Goal: Task Accomplishment & Management: Use online tool/utility

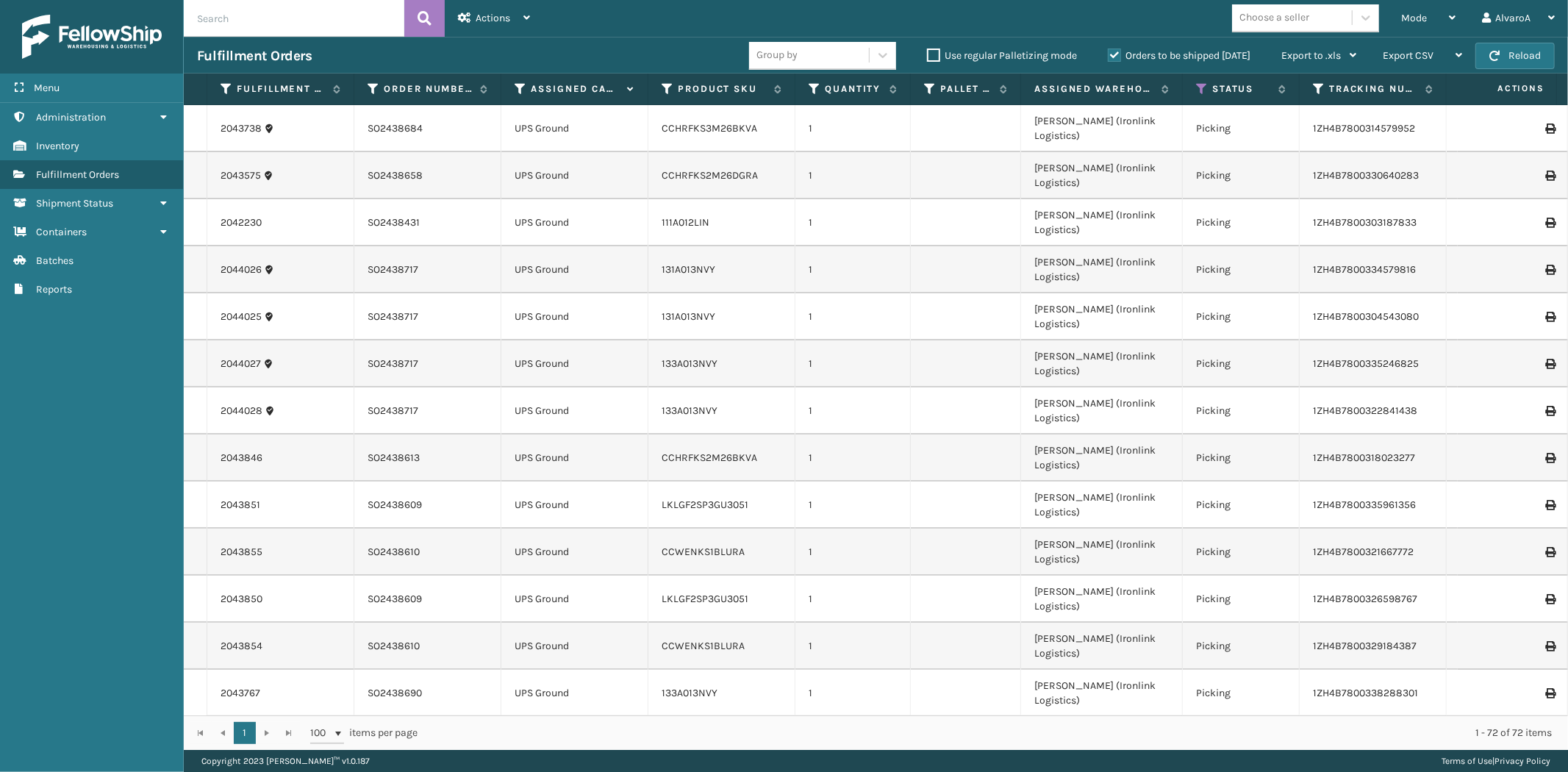
scroll to position [1876, 0]
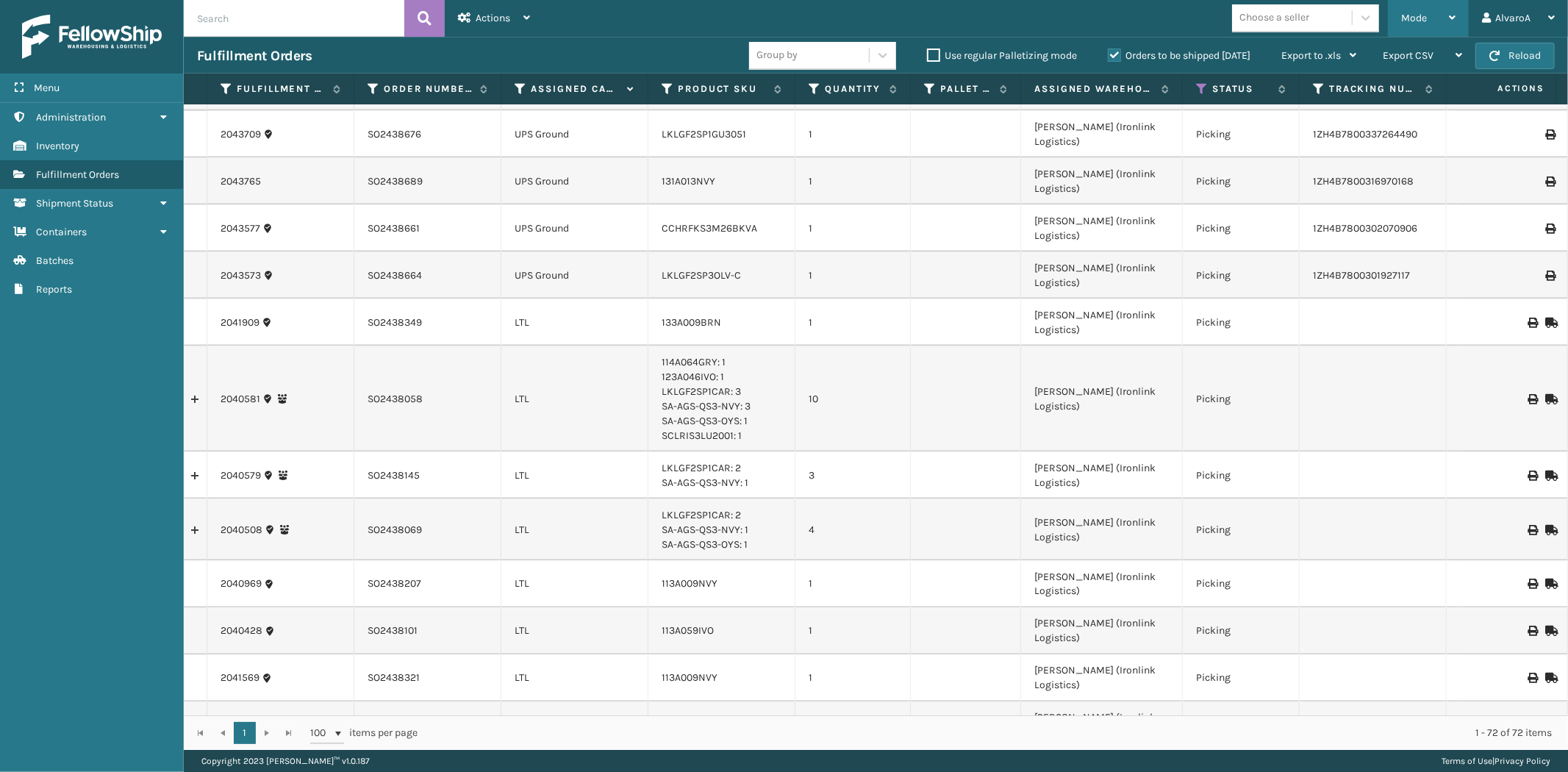
click at [1413, 13] on span "Mode" at bounding box center [1414, 17] width 26 height 13
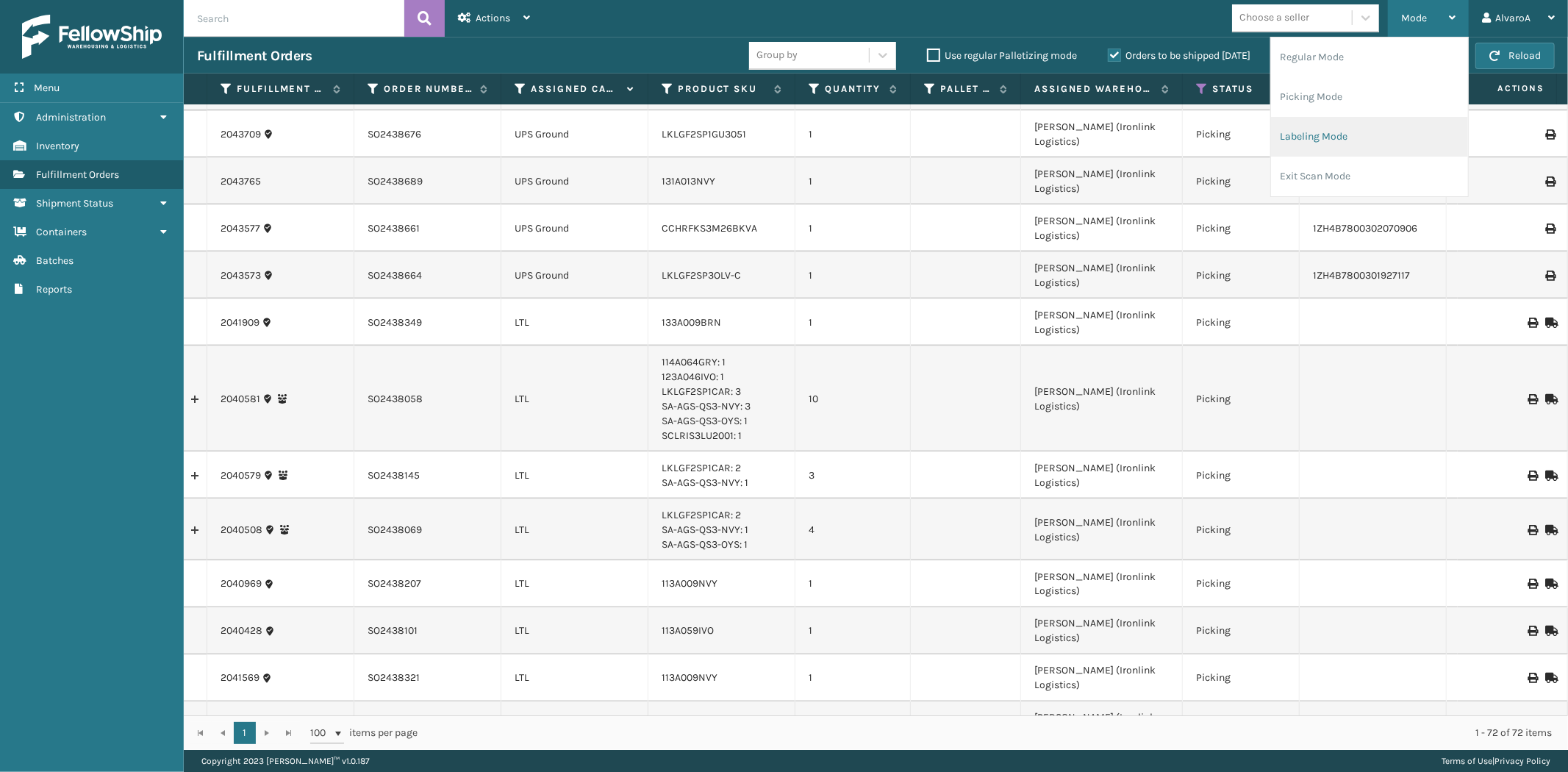
click at [1318, 132] on li "Labeling Mode" at bounding box center [1369, 136] width 197 height 39
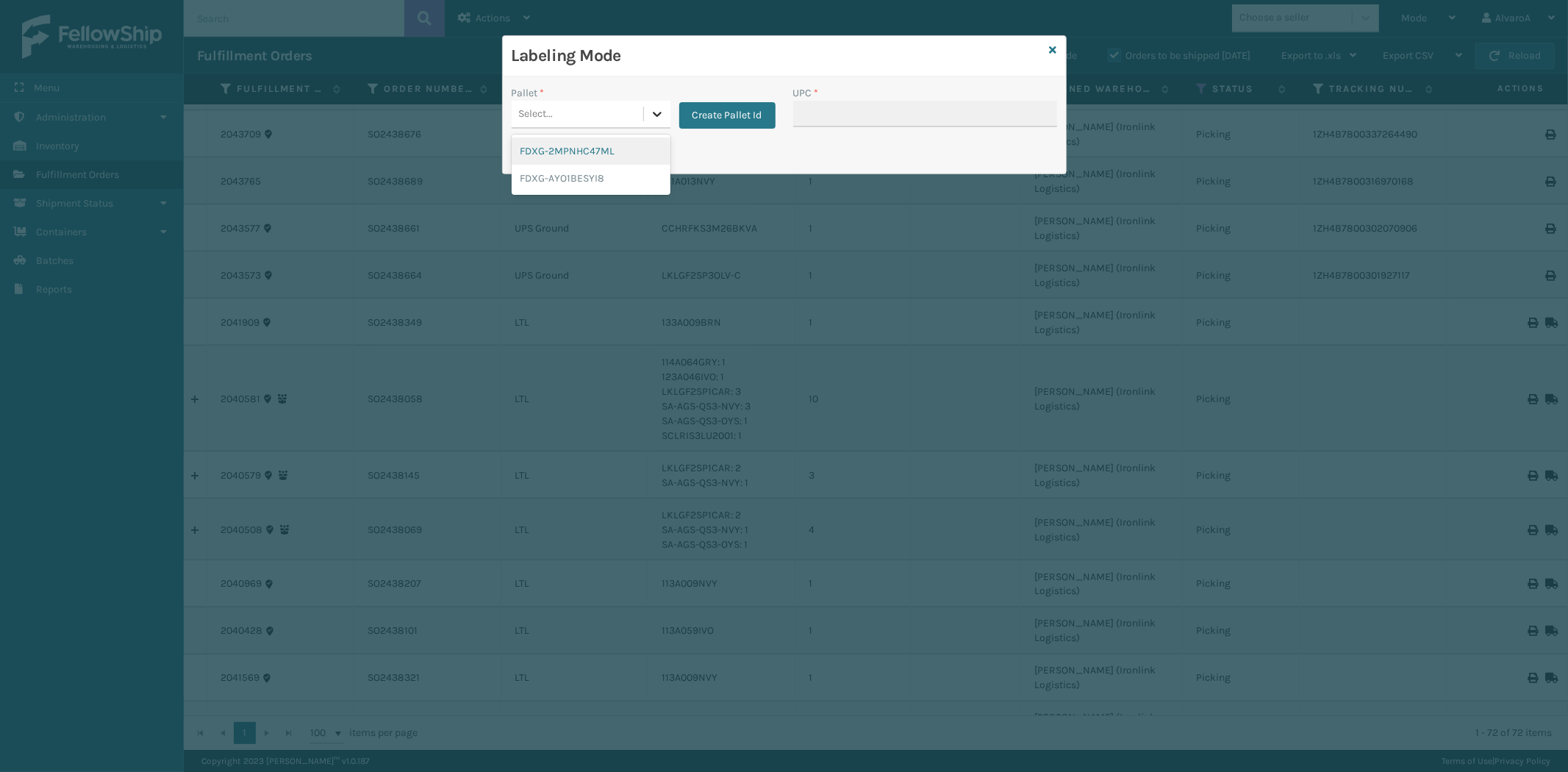
click at [655, 106] on div at bounding box center [656, 114] width 26 height 26
click at [681, 122] on button "Create Pallet Id" at bounding box center [728, 115] width 96 height 26
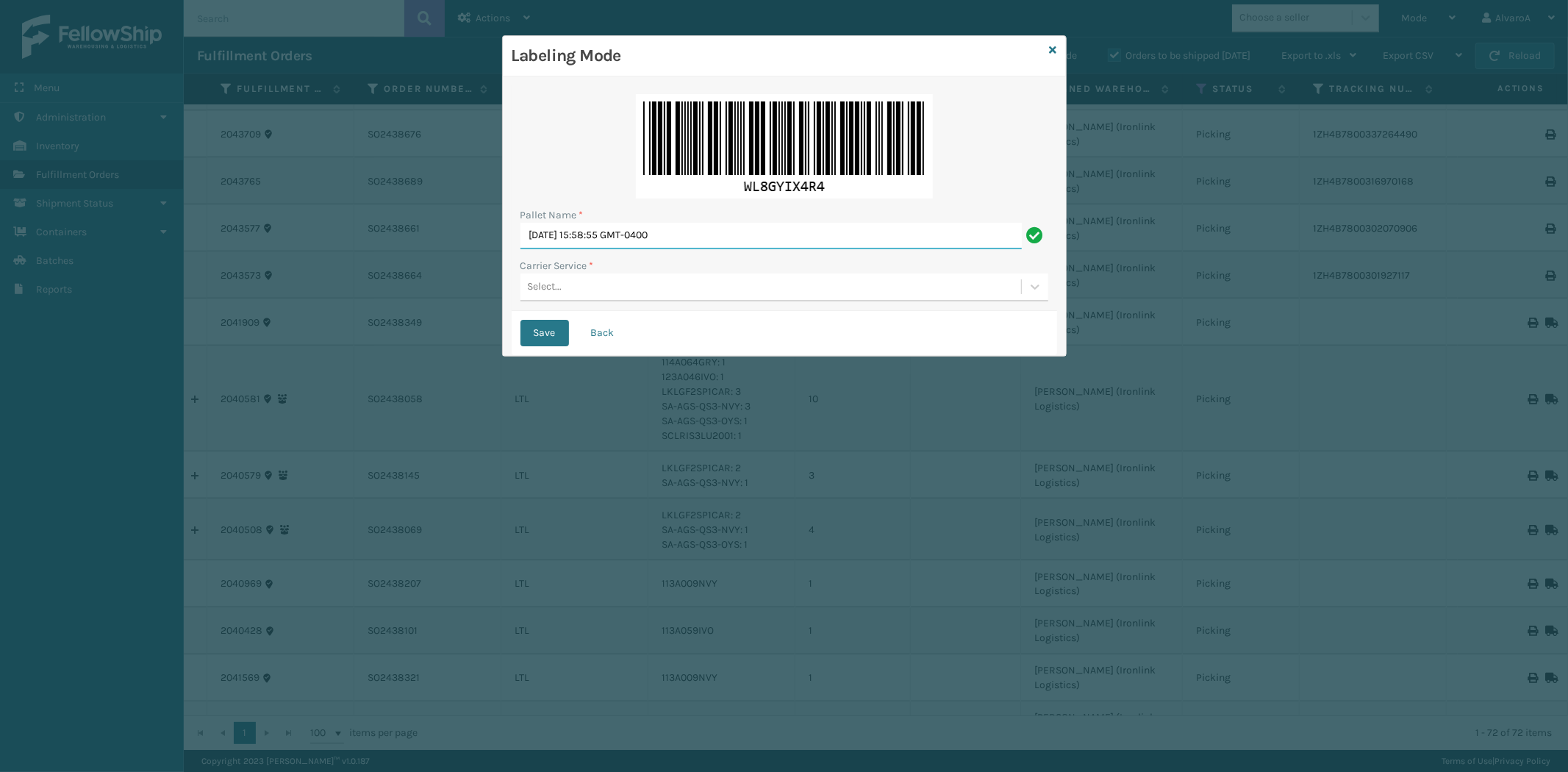
drag, startPoint x: 714, startPoint y: 233, endPoint x: 429, endPoint y: 273, distance: 287.8
click at [429, 273] on div "Labeling Mode Pallet Name * [DATE] 15:58:55 GMT-0400 Carrier Service * Select..…" at bounding box center [784, 386] width 1568 height 772
paste input "503323"
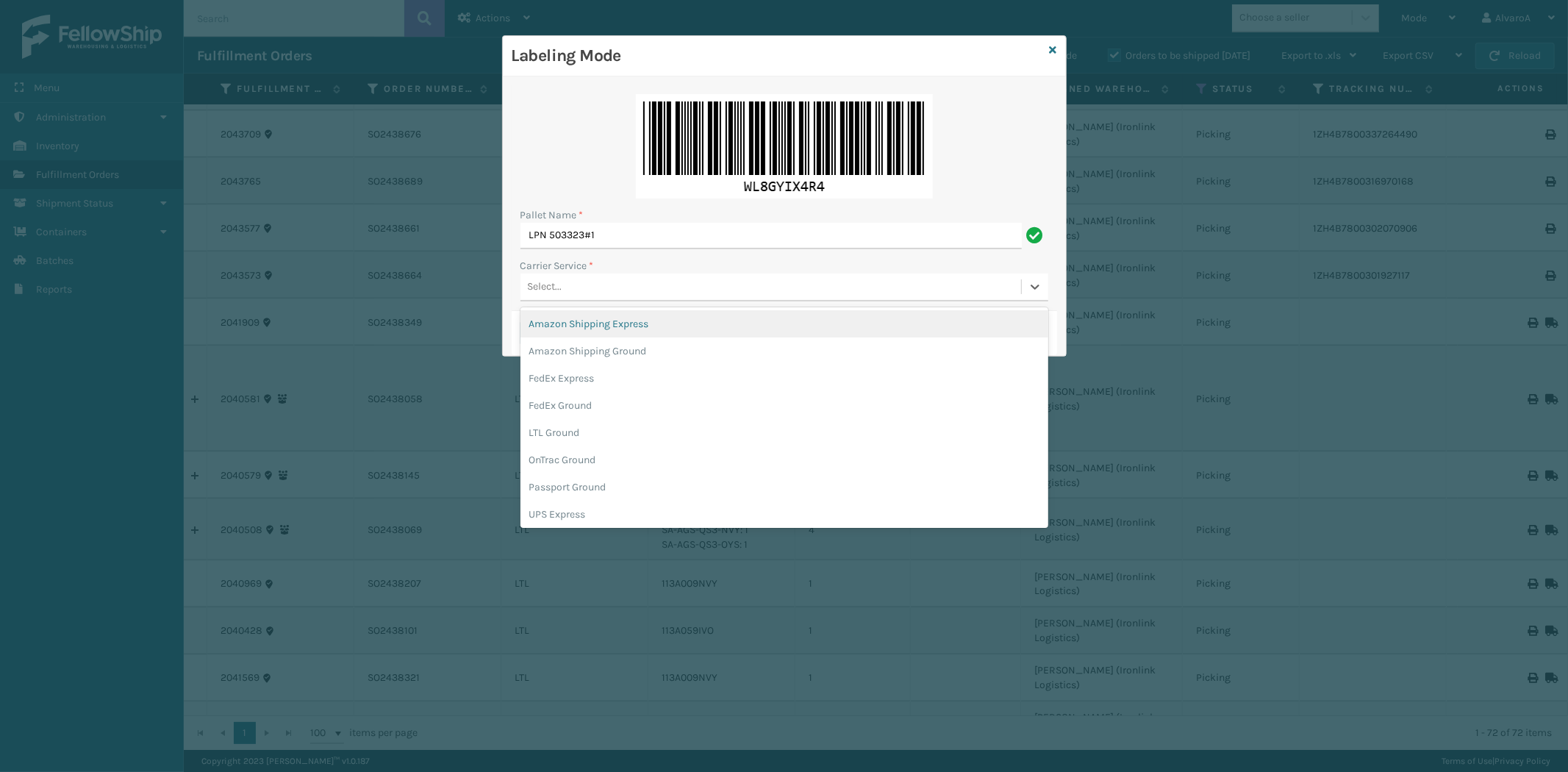
click at [586, 293] on div "Select..." at bounding box center [771, 287] width 501 height 24
click at [614, 238] on input "LPN 503323#1" at bounding box center [771, 235] width 501 height 26
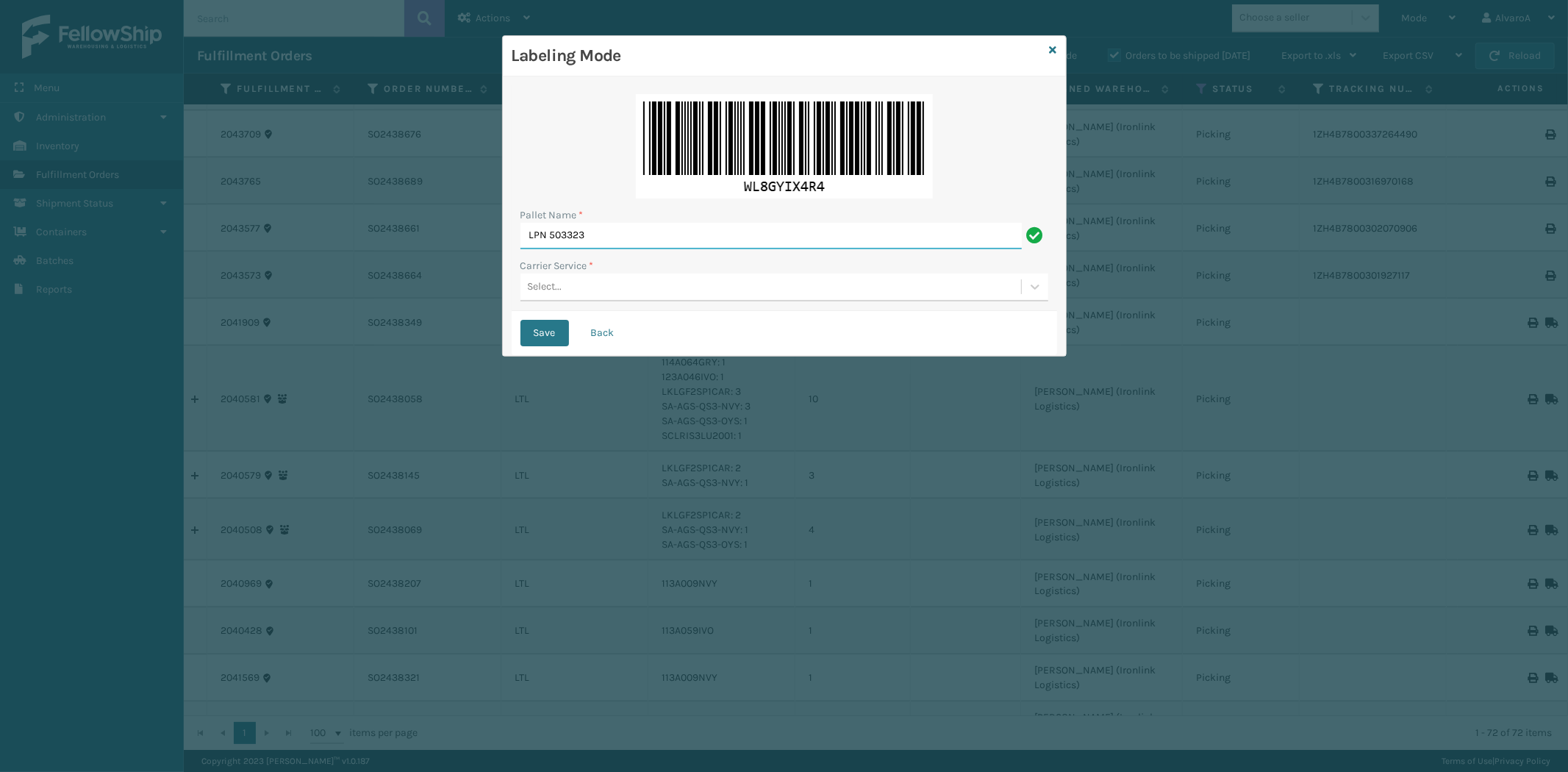
type input "LPN 503323"
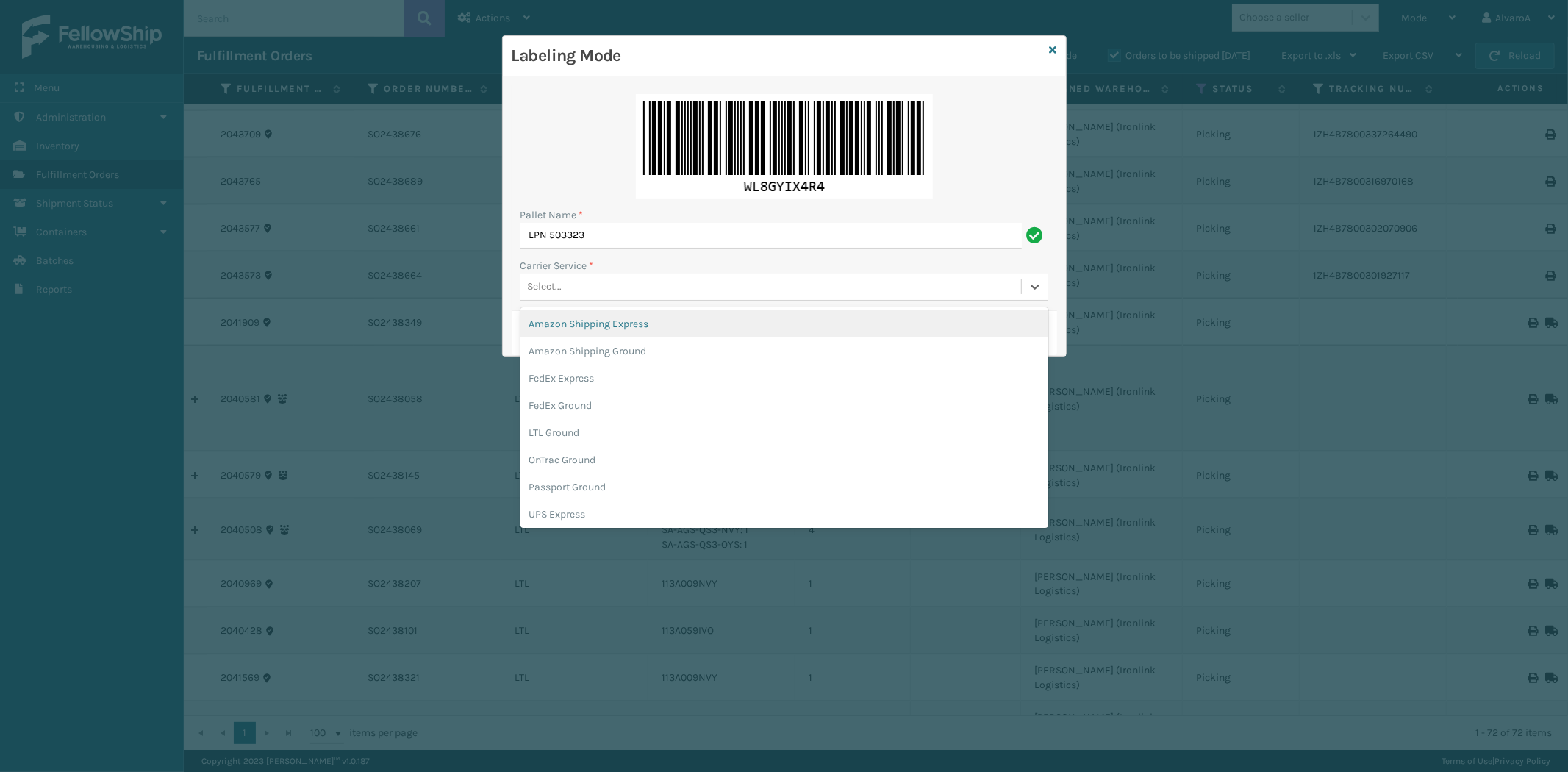
click at [571, 299] on div "Select..." at bounding box center [784, 287] width 527 height 28
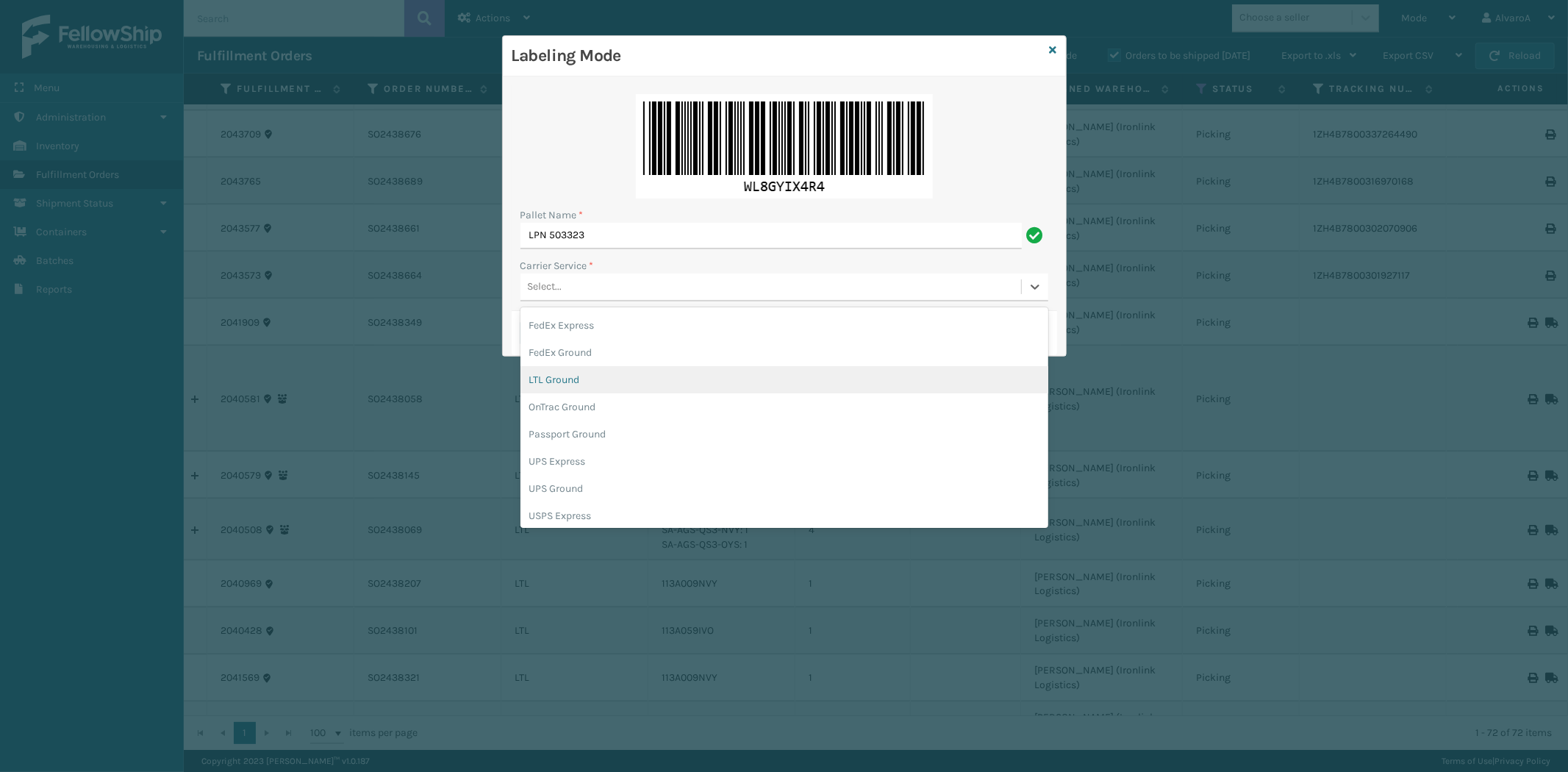
scroll to position [82, 0]
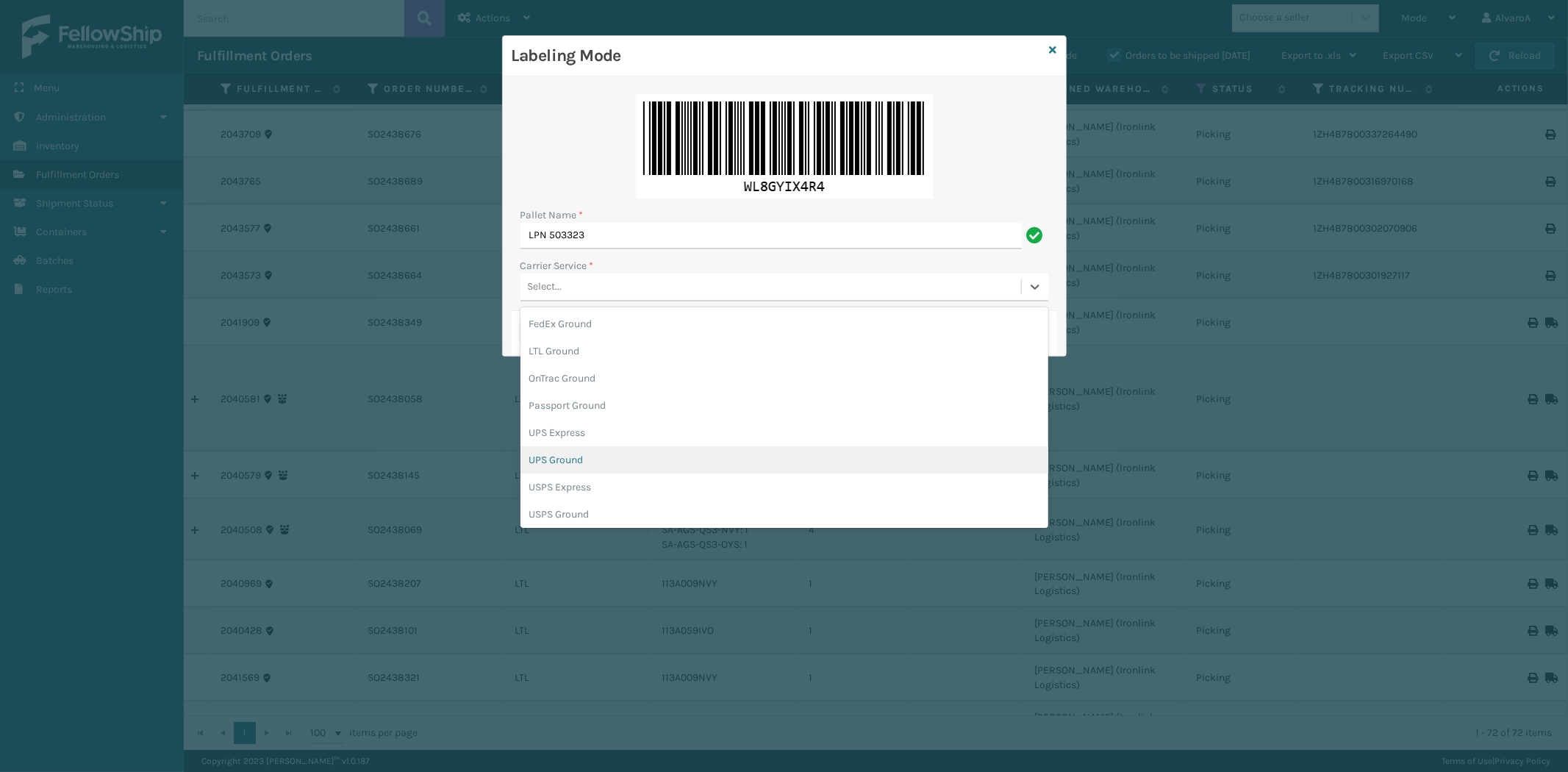
click at [563, 455] on div "UPS Ground" at bounding box center [784, 460] width 527 height 27
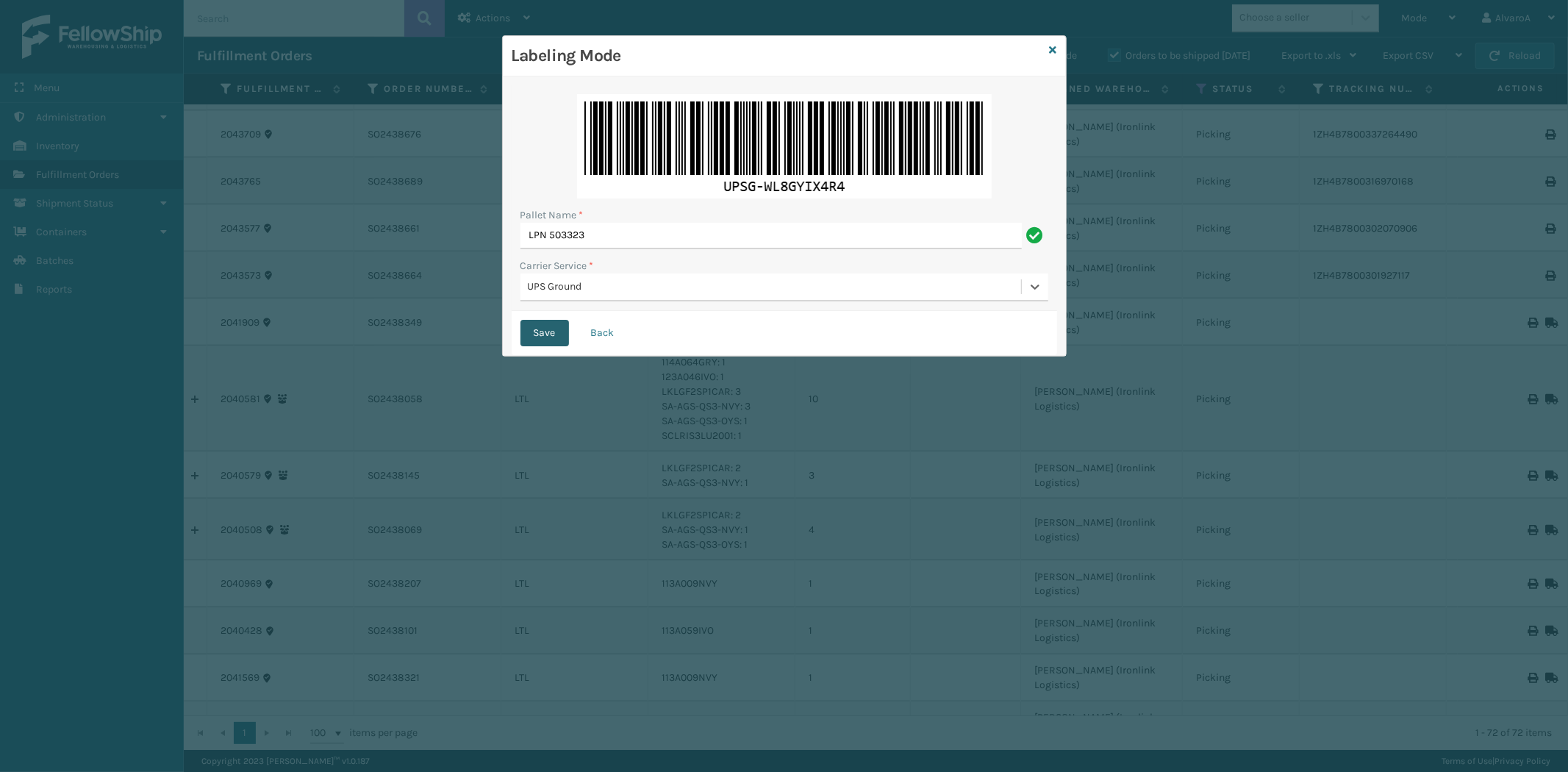
click at [544, 323] on button "Save" at bounding box center [545, 332] width 48 height 26
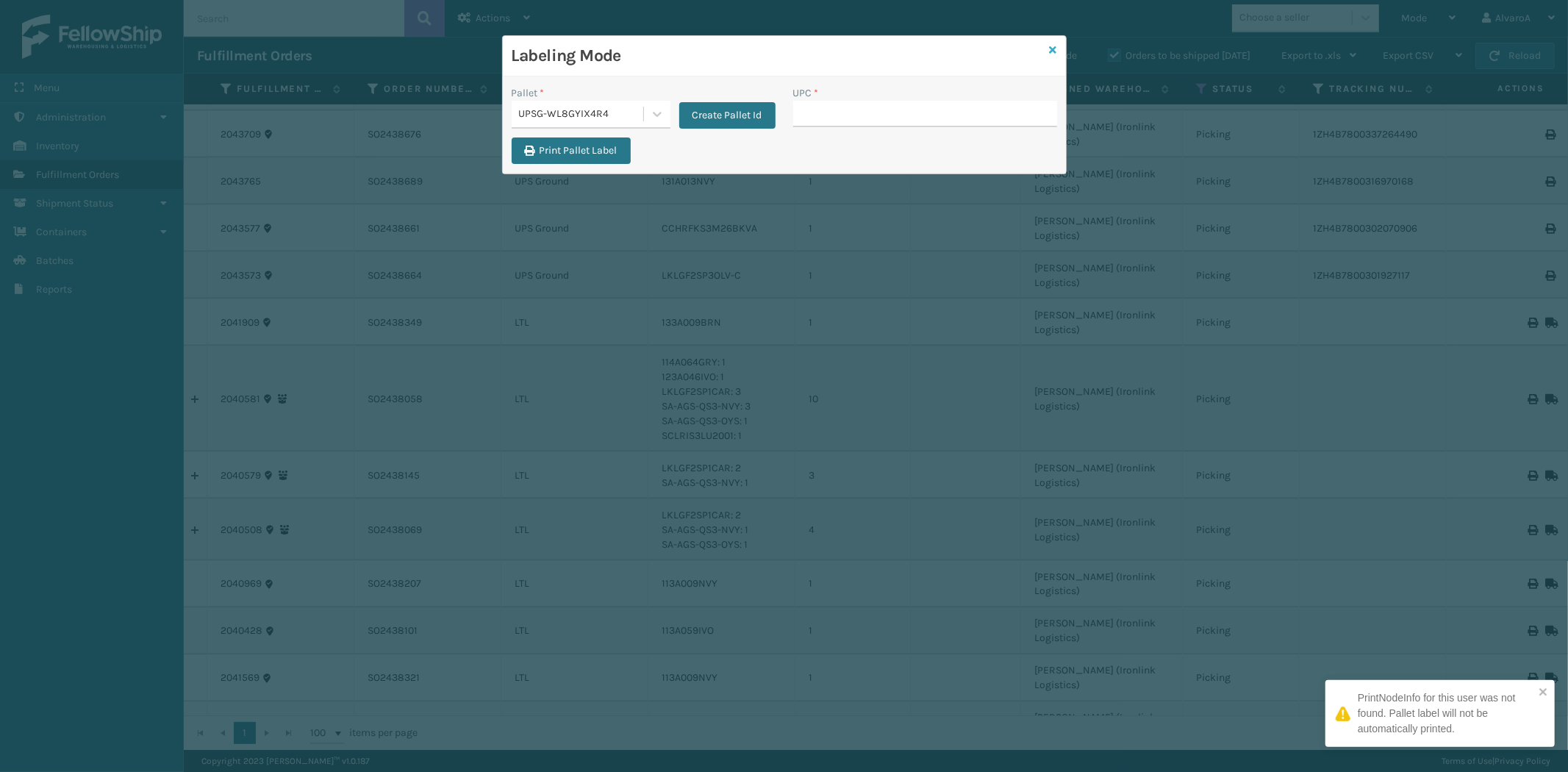
click at [1053, 48] on icon at bounding box center [1054, 50] width 8 height 11
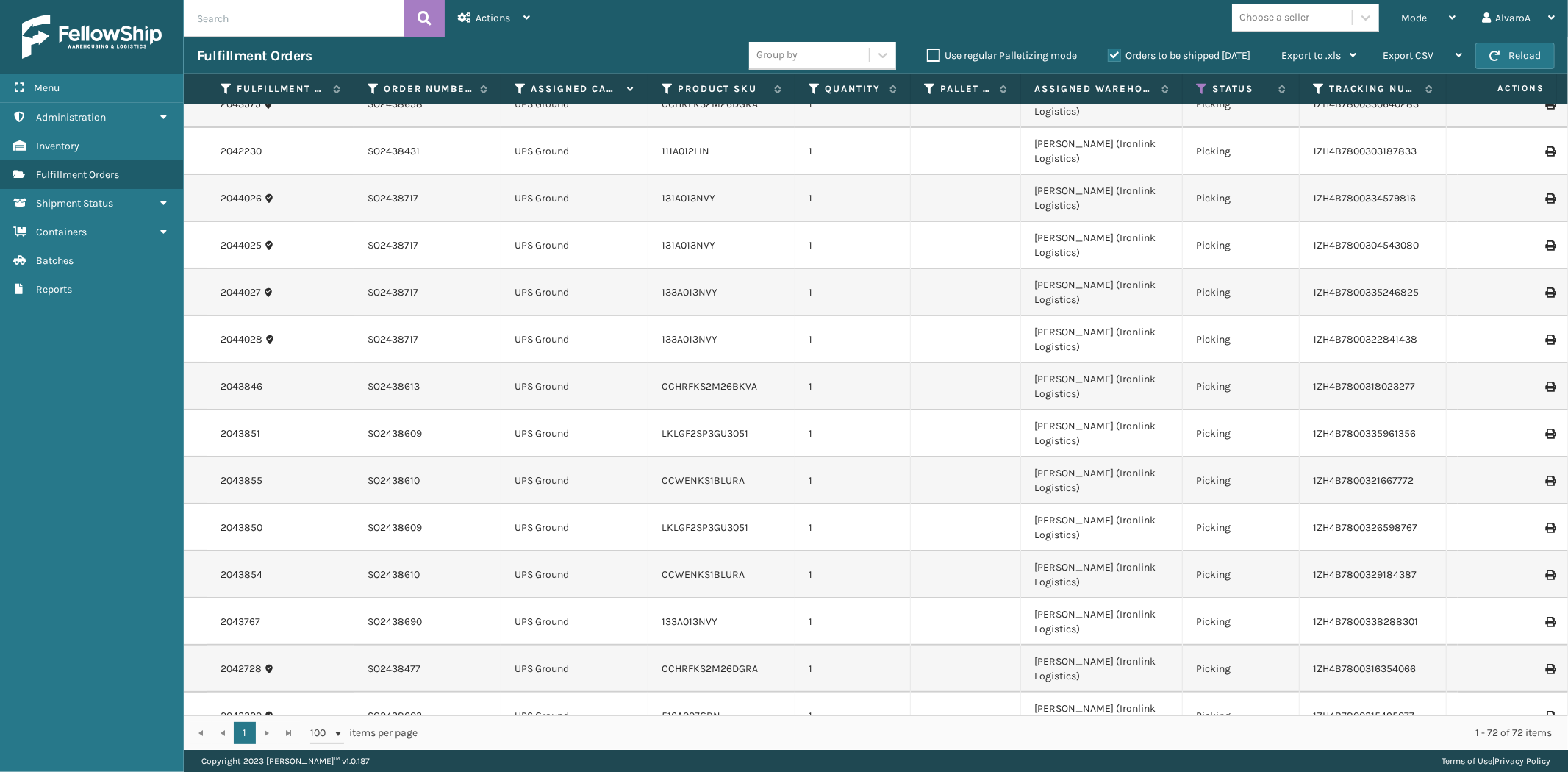
scroll to position [0, 0]
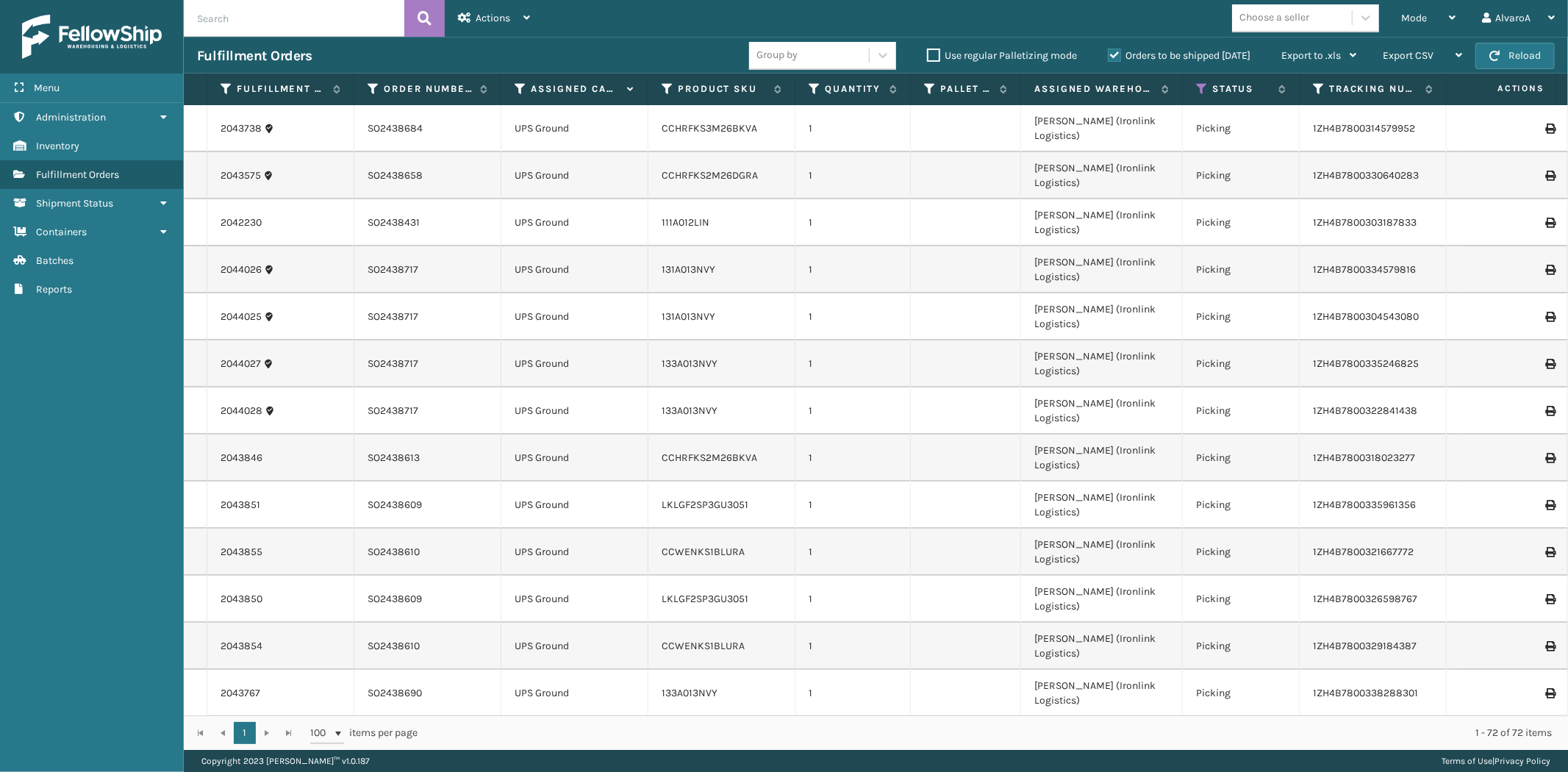
click at [1121, 61] on label "Orders to be shipped [DATE]" at bounding box center [1179, 55] width 142 height 13
click at [1109, 57] on input "Orders to be shipped [DATE]" at bounding box center [1108, 52] width 1 height 10
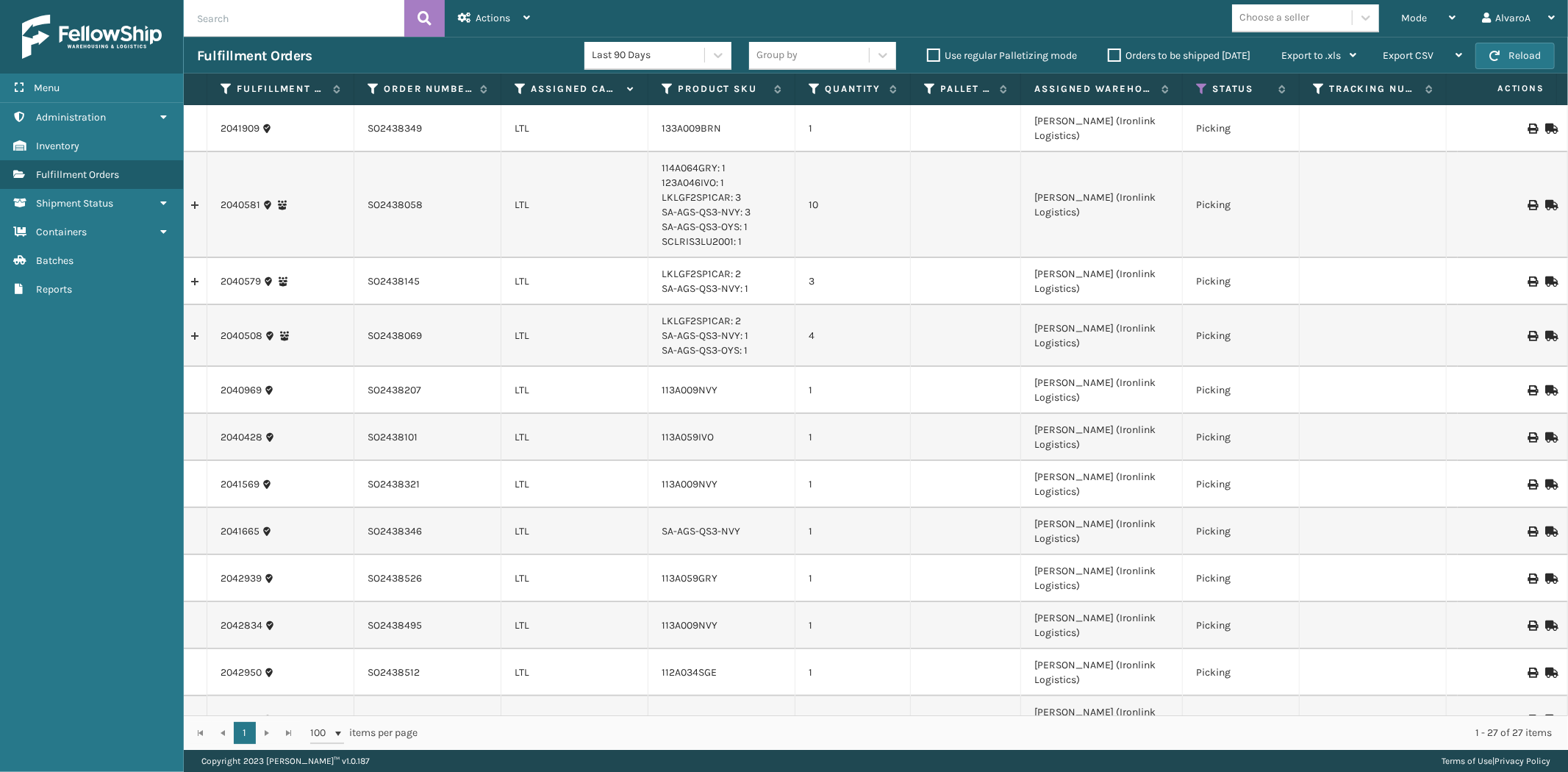
click at [1118, 55] on label "Orders to be shipped [DATE]" at bounding box center [1179, 55] width 142 height 13
click at [1109, 55] on input "Orders to be shipped [DATE]" at bounding box center [1108, 52] width 1 height 10
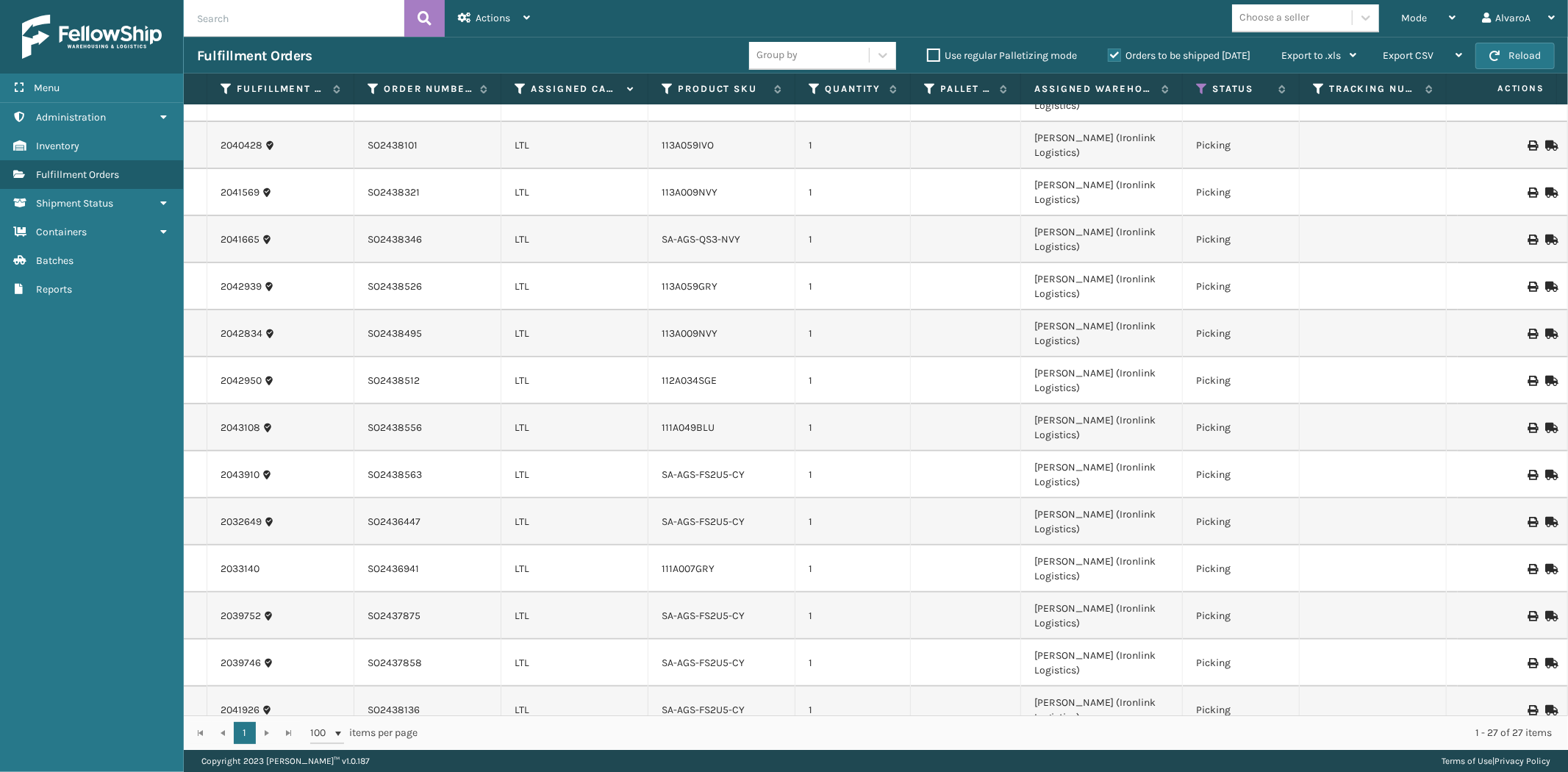
scroll to position [422, 0]
